Goal: Navigation & Orientation: Find specific page/section

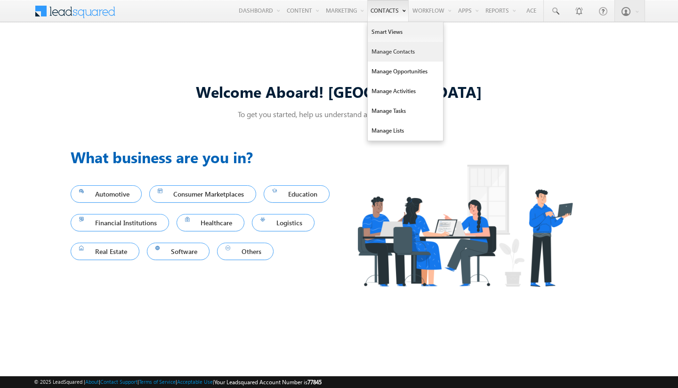
click at [384, 58] on link "Manage Contacts" at bounding box center [405, 52] width 75 height 20
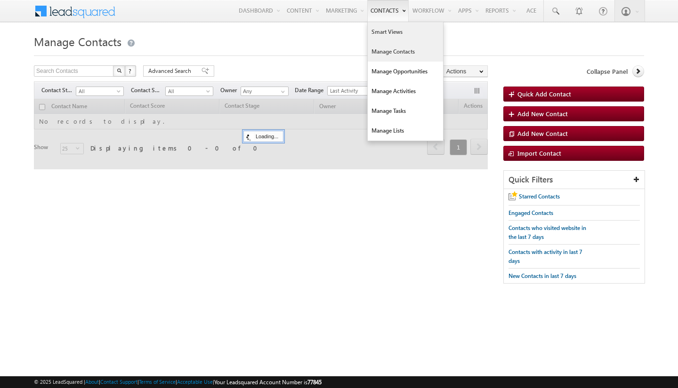
click at [371, 30] on link "Smart Views" at bounding box center [405, 32] width 75 height 20
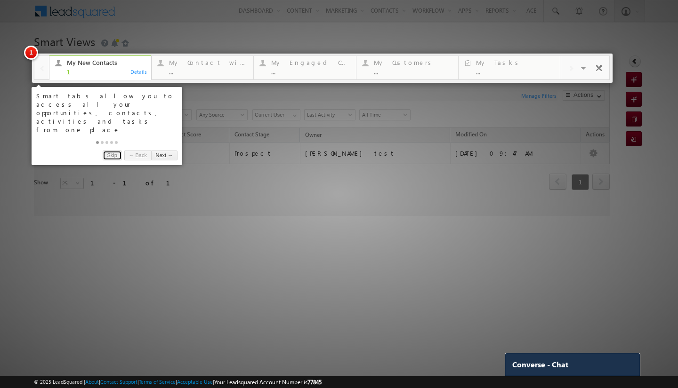
drag, startPoint x: 115, startPoint y: 138, endPoint x: 149, endPoint y: 129, distance: 35.1
click at [115, 151] on link "Skip" at bounding box center [112, 156] width 19 height 10
click at [112, 139] on div at bounding box center [339, 194] width 678 height 388
click at [637, 11] on div at bounding box center [339, 194] width 678 height 388
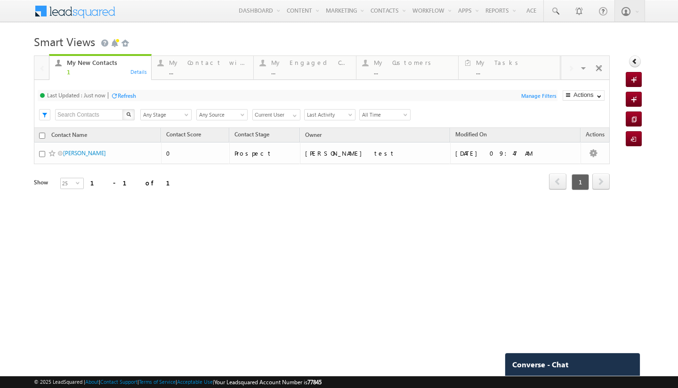
click at [404, 32] on h1 "Smart Views Getting Started" at bounding box center [339, 41] width 610 height 18
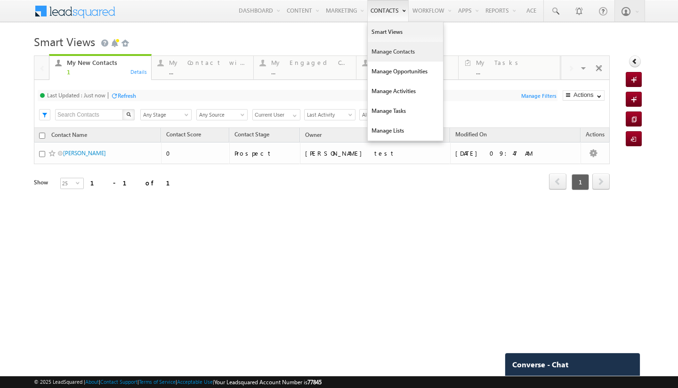
click at [379, 50] on link "Manage Contacts" at bounding box center [405, 52] width 75 height 20
